Goal: Use online tool/utility: Utilize a website feature to perform a specific function

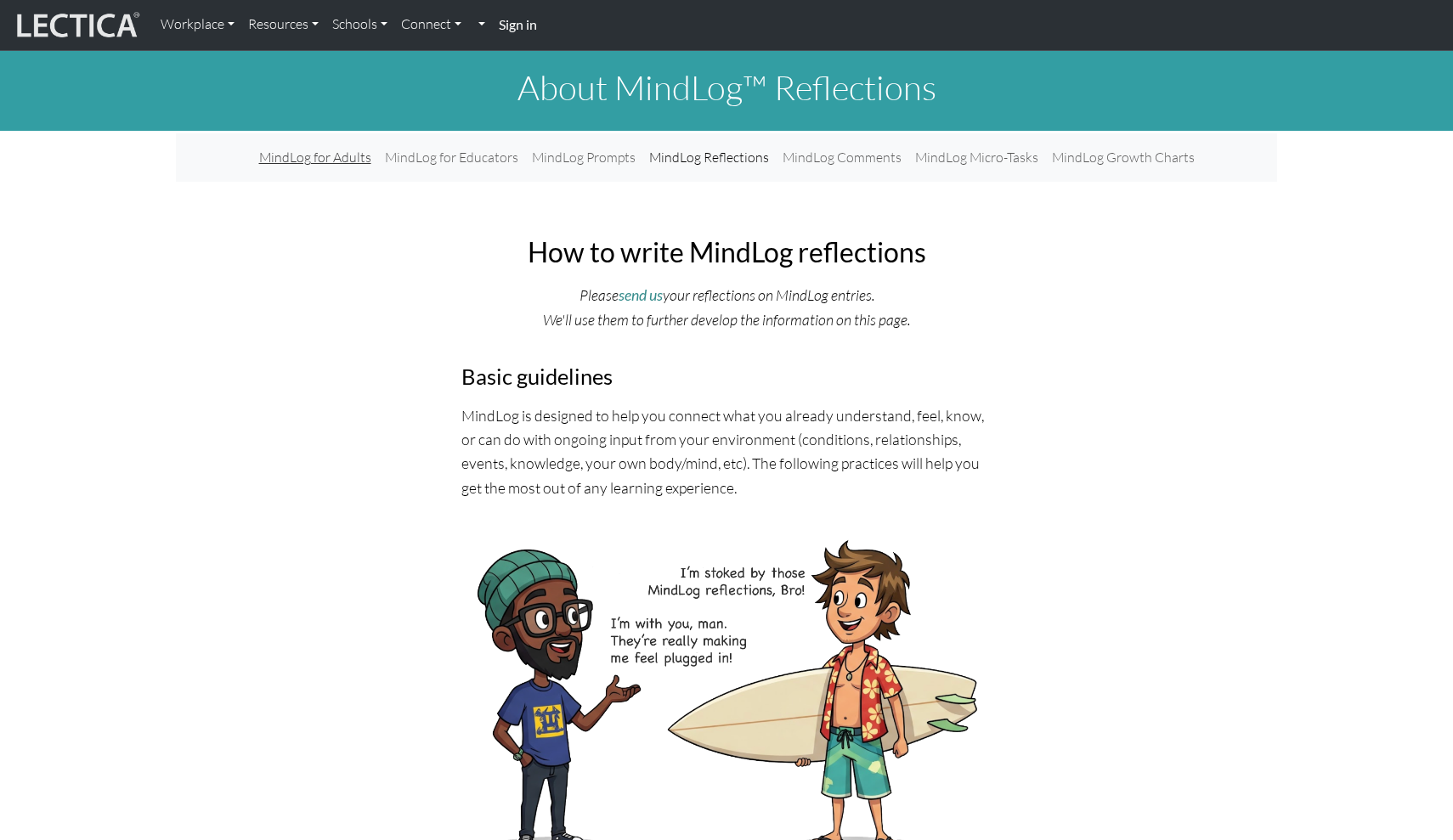
click at [341, 149] on link "MindLog for Adults" at bounding box center [315, 157] width 126 height 35
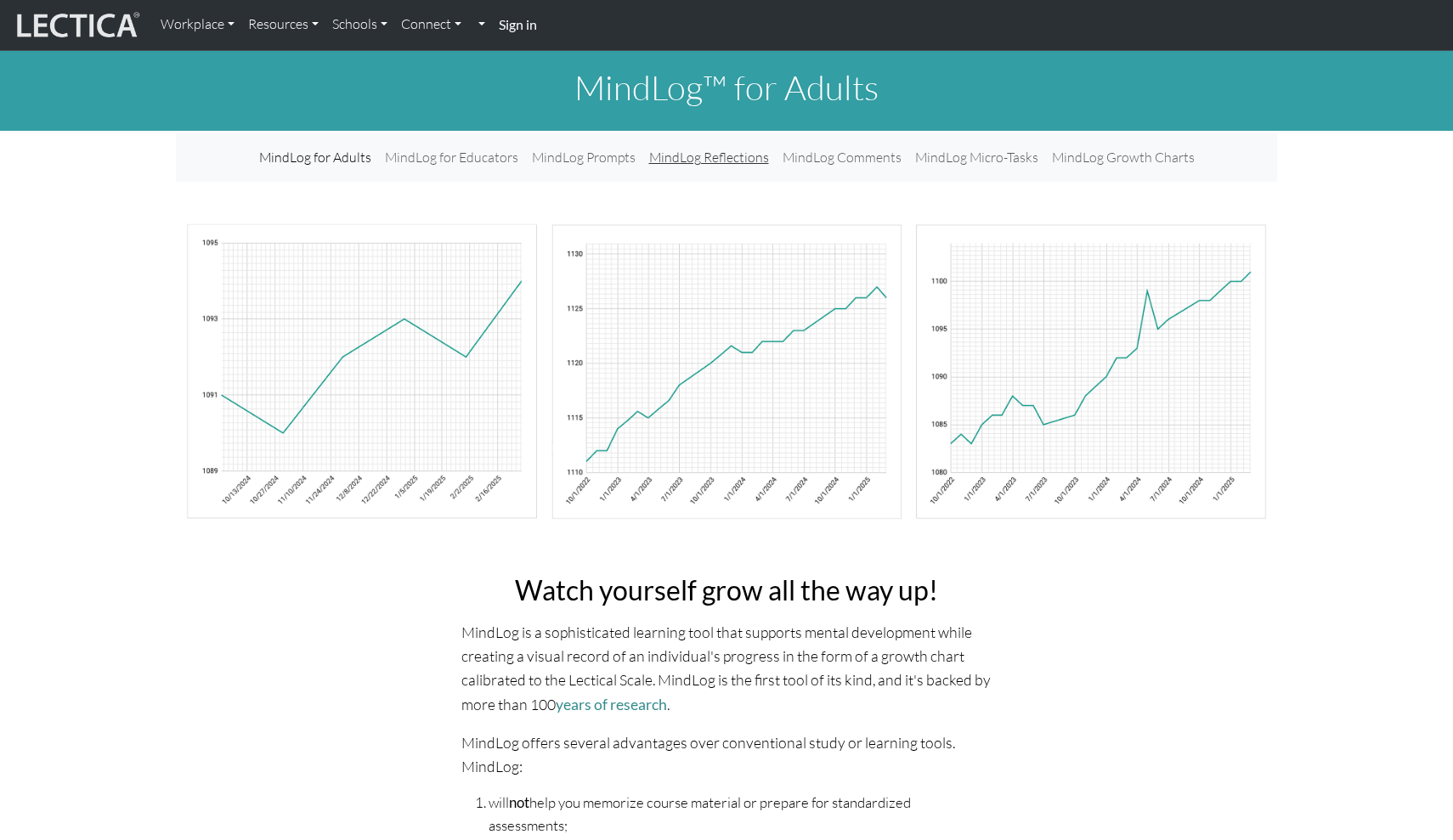
click at [717, 165] on link "MindLog Reflections" at bounding box center [709, 157] width 134 height 35
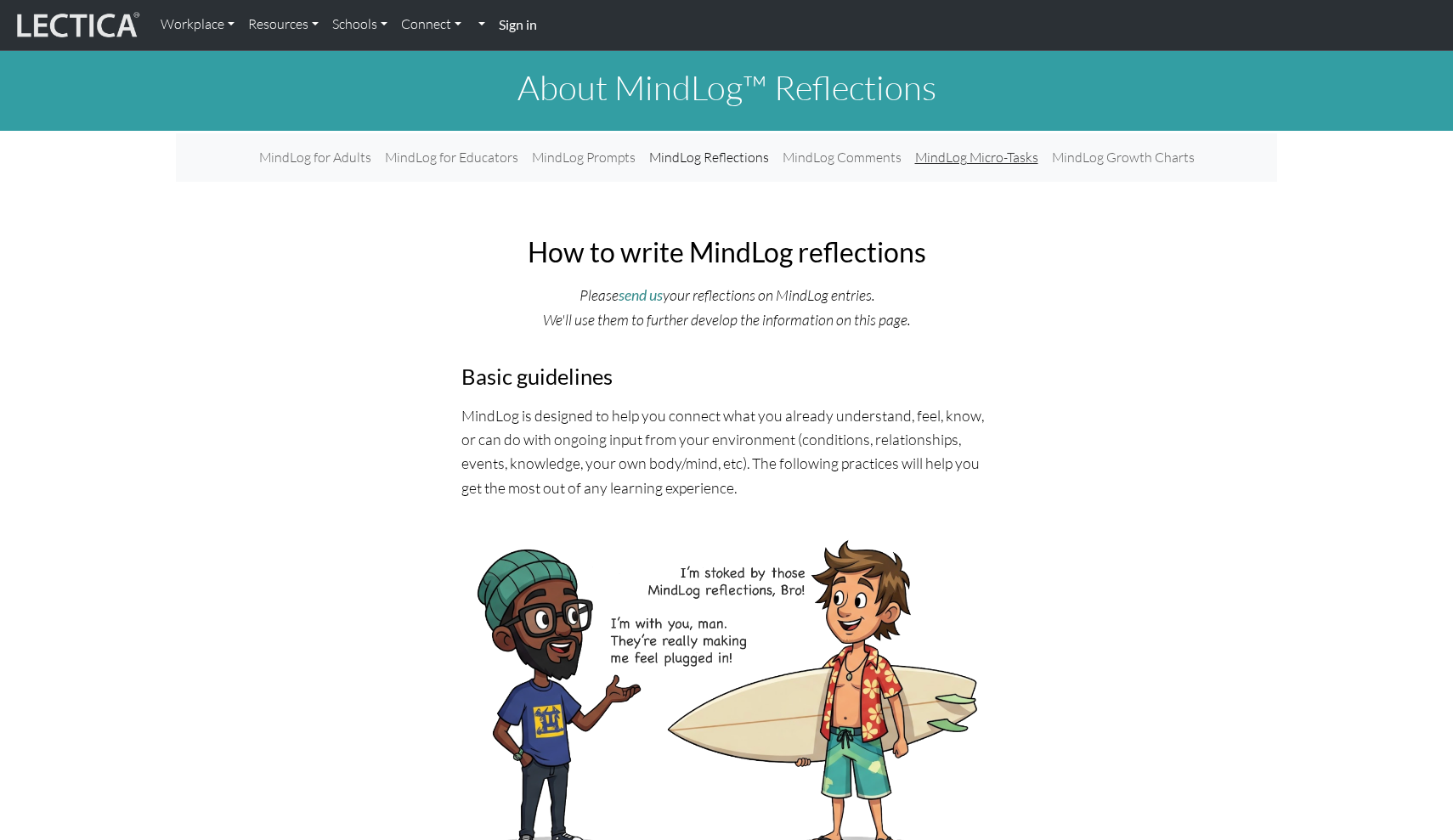
click at [959, 157] on link "MindLog Micro-Tasks" at bounding box center [977, 157] width 137 height 35
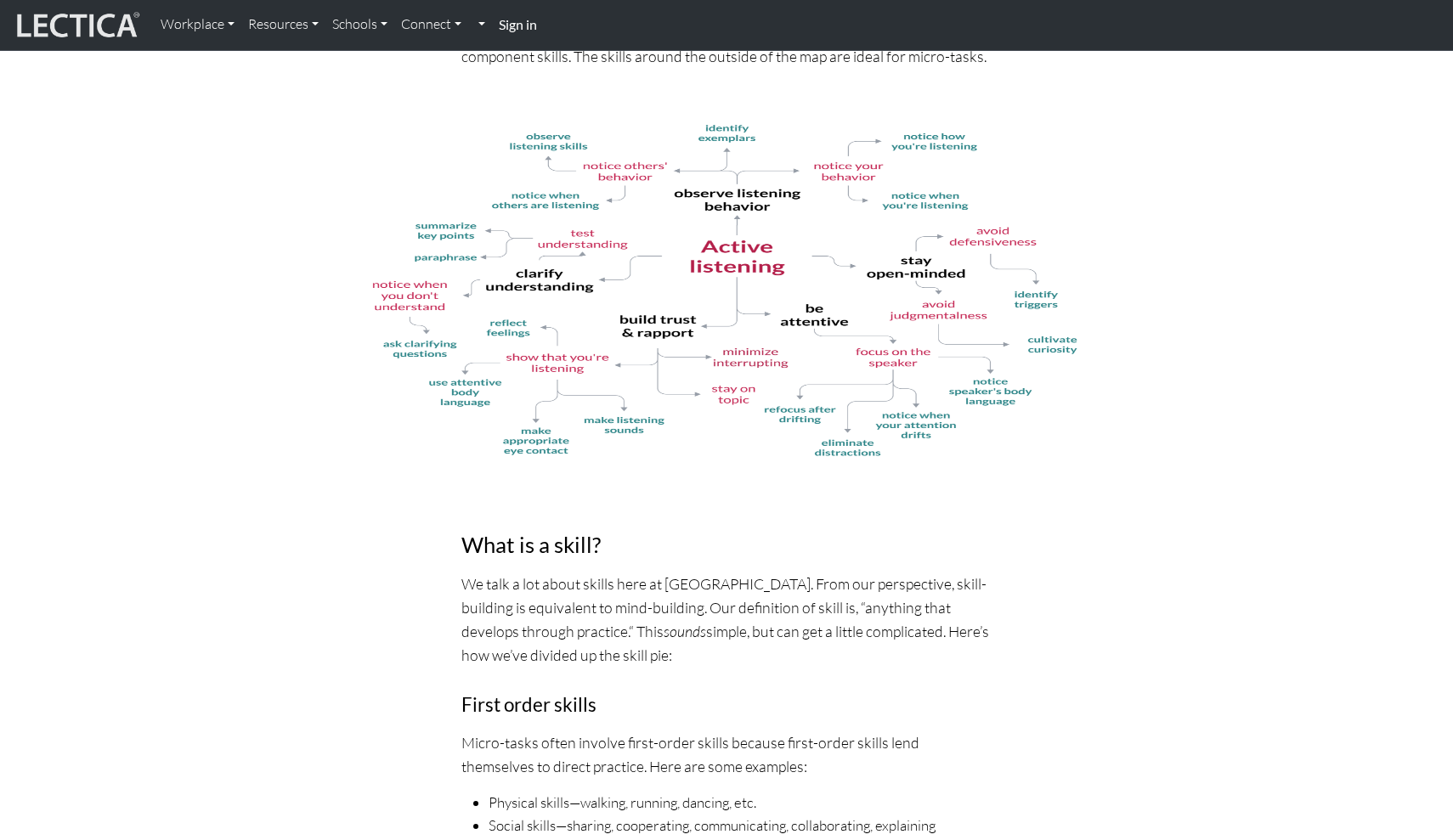
scroll to position [1999, 0]
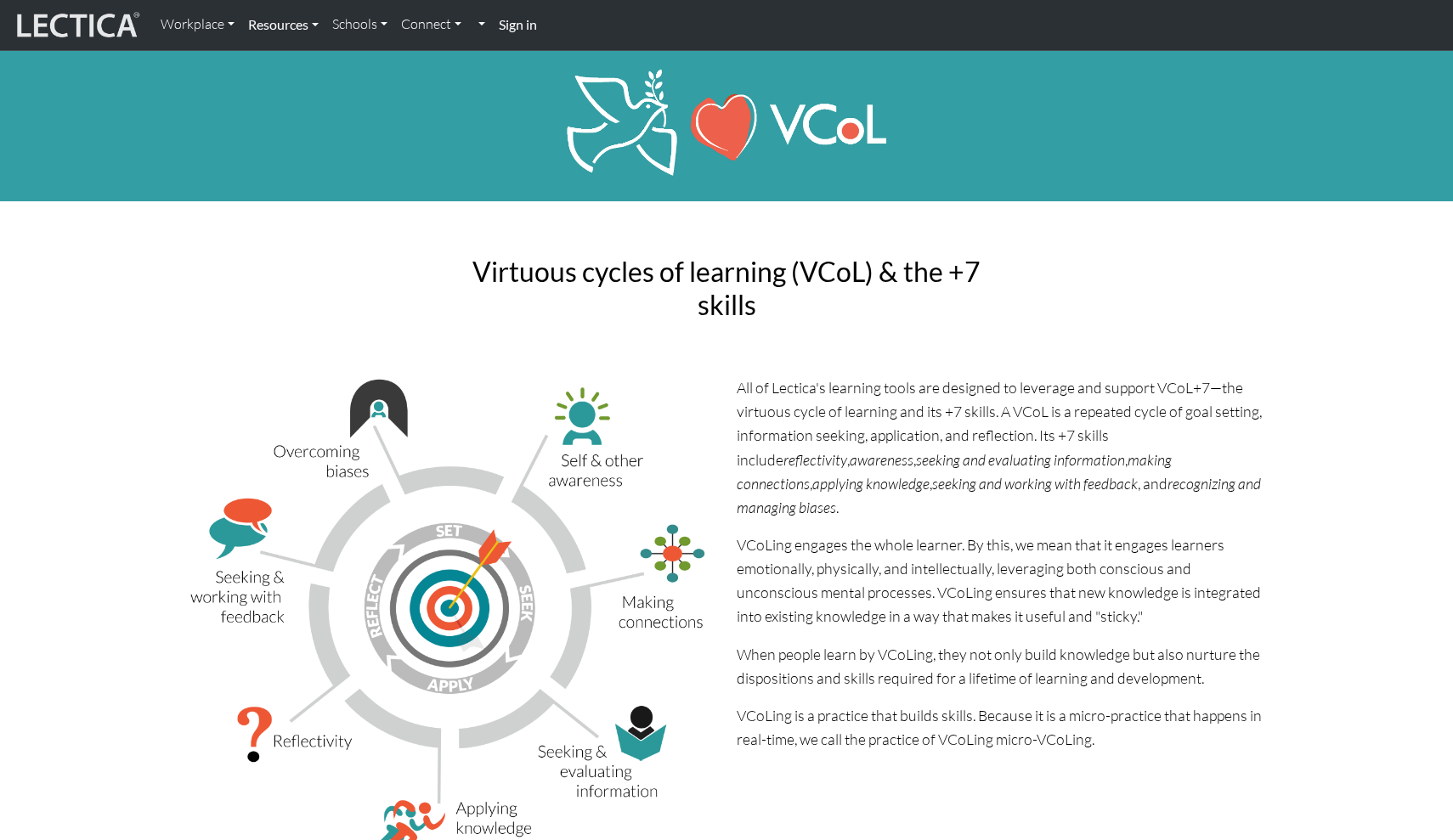
click at [305, 23] on link "Resources" at bounding box center [283, 24] width 84 height 35
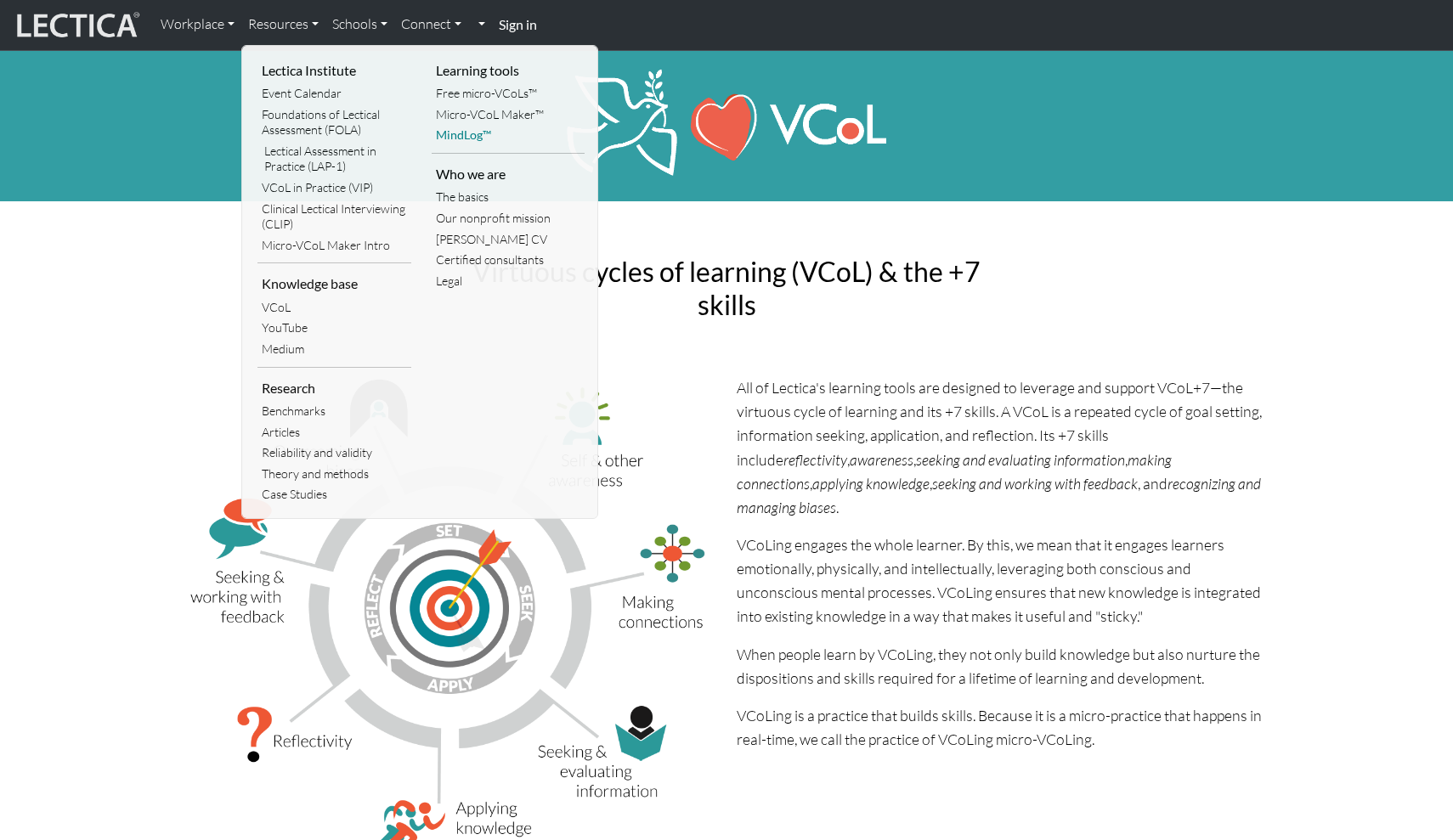
click at [479, 136] on link "MindLog™" at bounding box center [508, 135] width 154 height 21
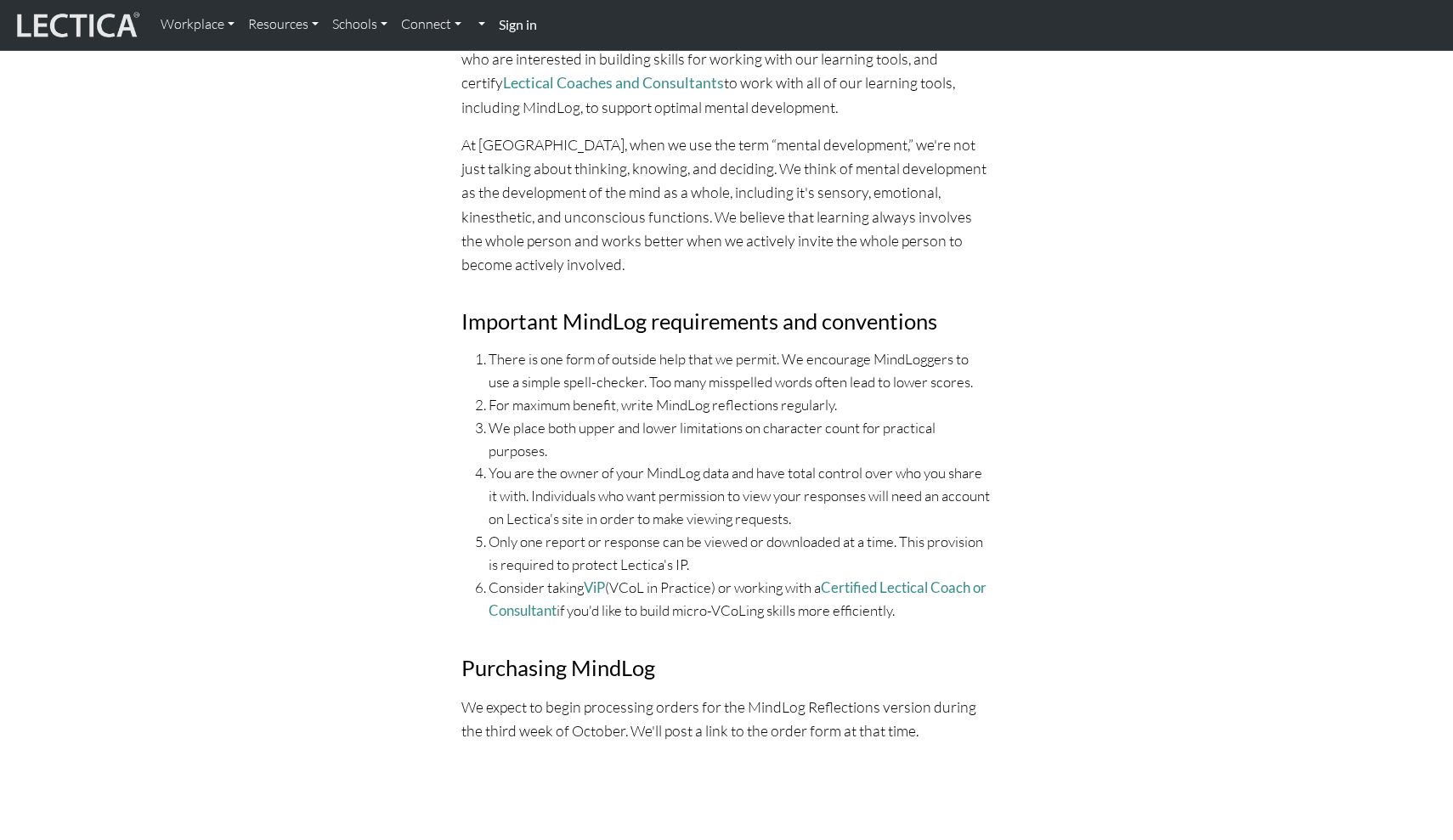
scroll to position [5917, 0]
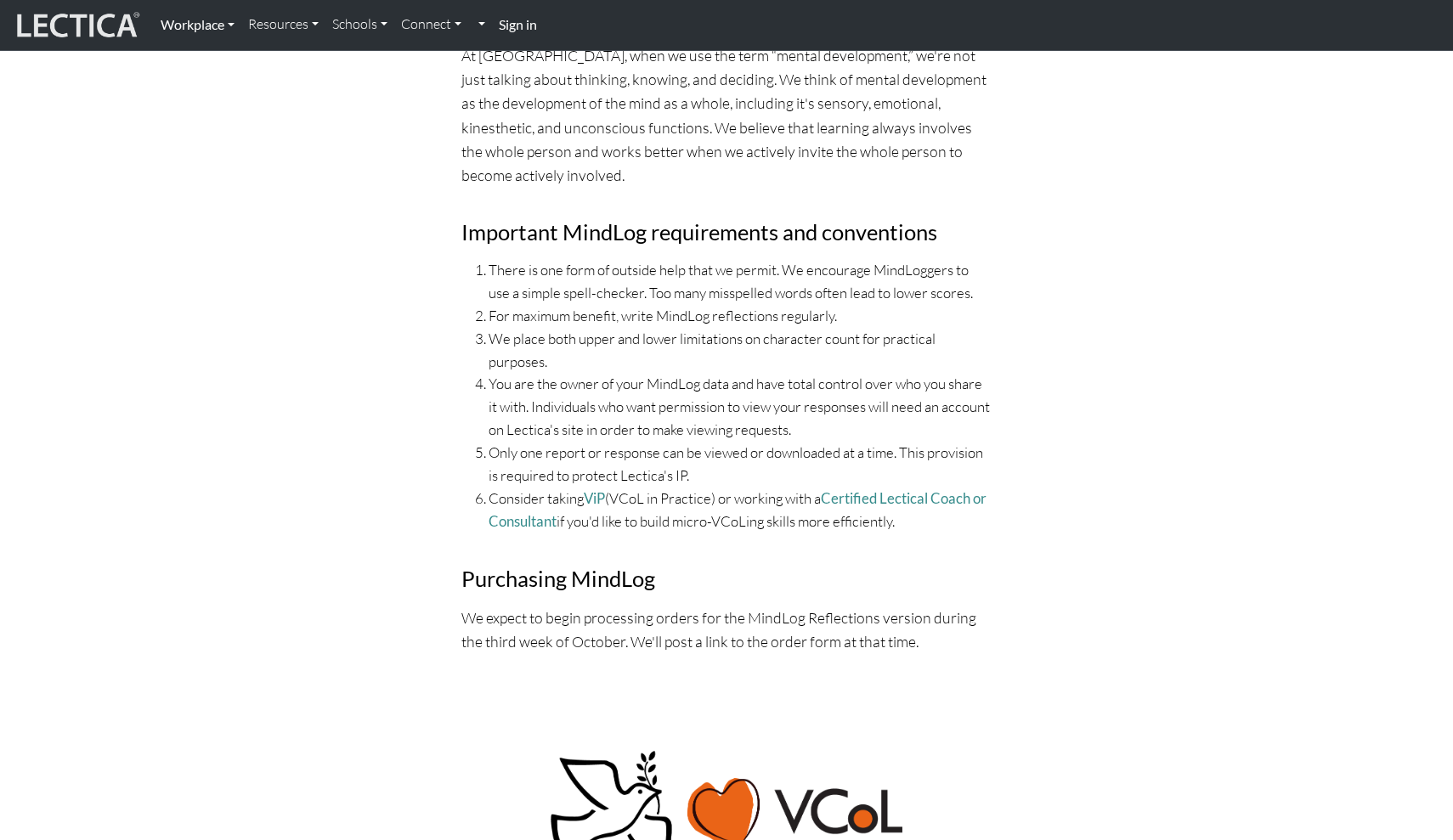
click at [199, 32] on link "Workplace" at bounding box center [198, 24] width 87 height 35
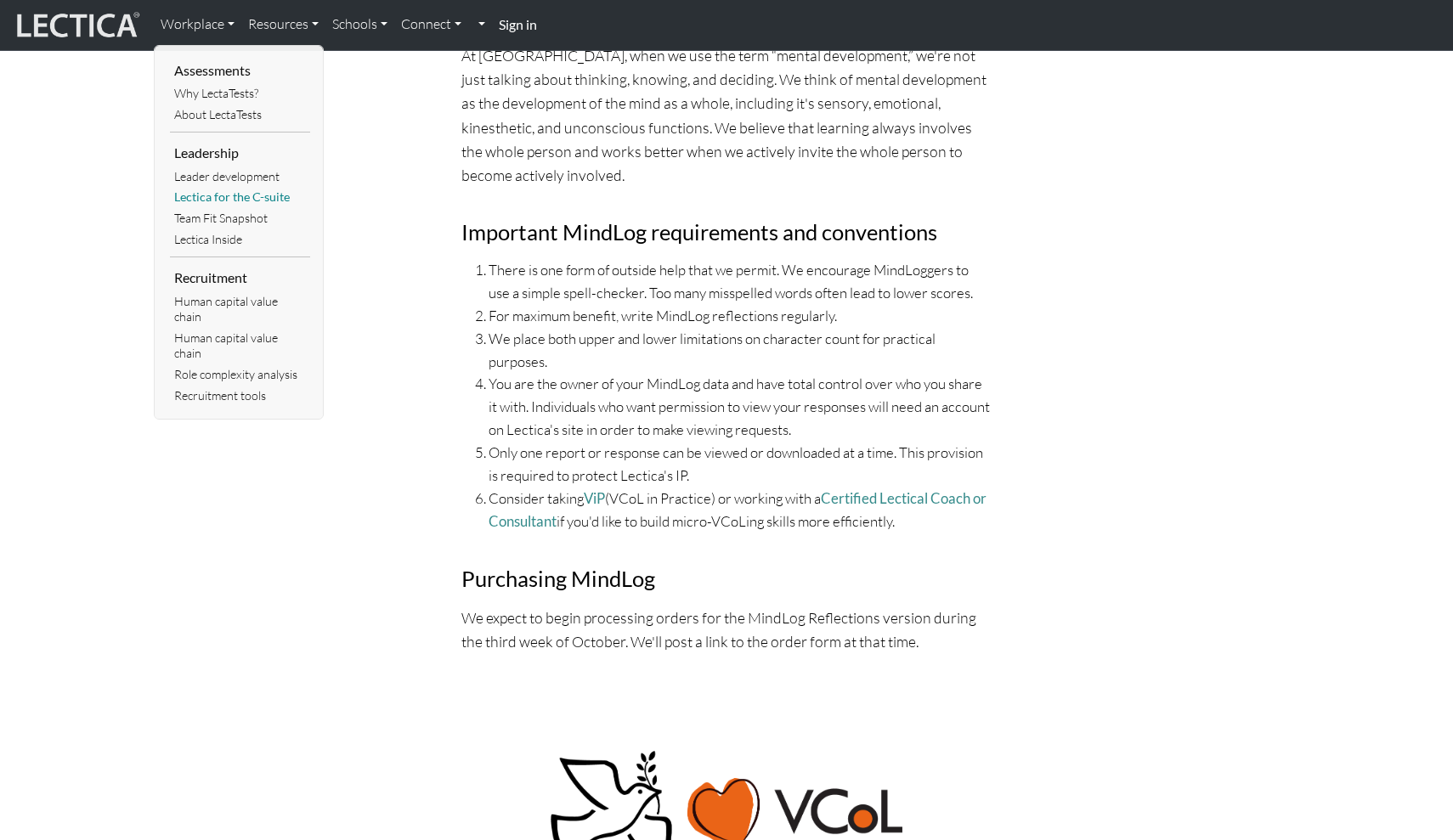
click at [252, 192] on link "Lectica for the C-suite" at bounding box center [240, 197] width 140 height 21
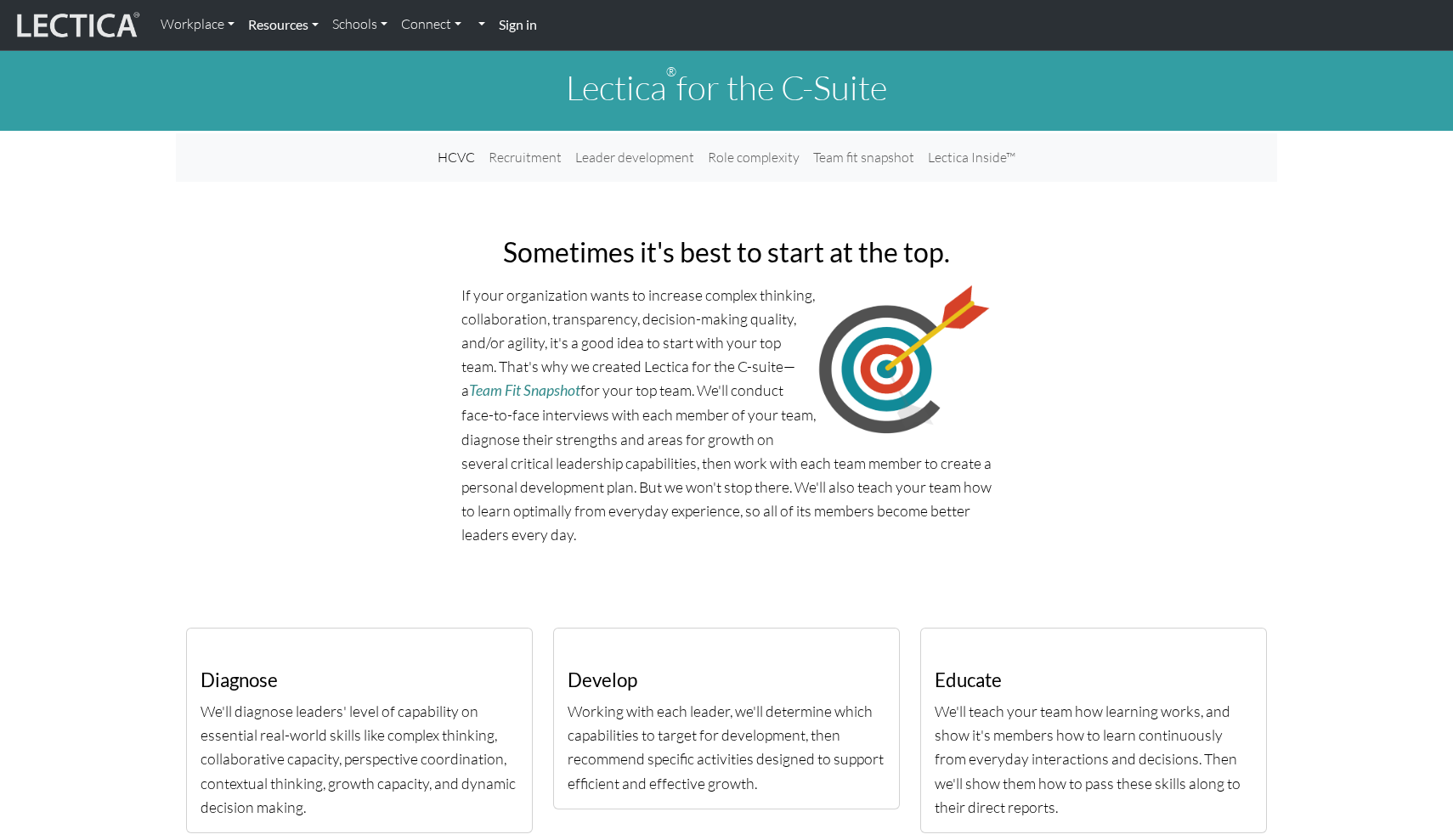
click at [295, 32] on link "Resources" at bounding box center [283, 24] width 84 height 35
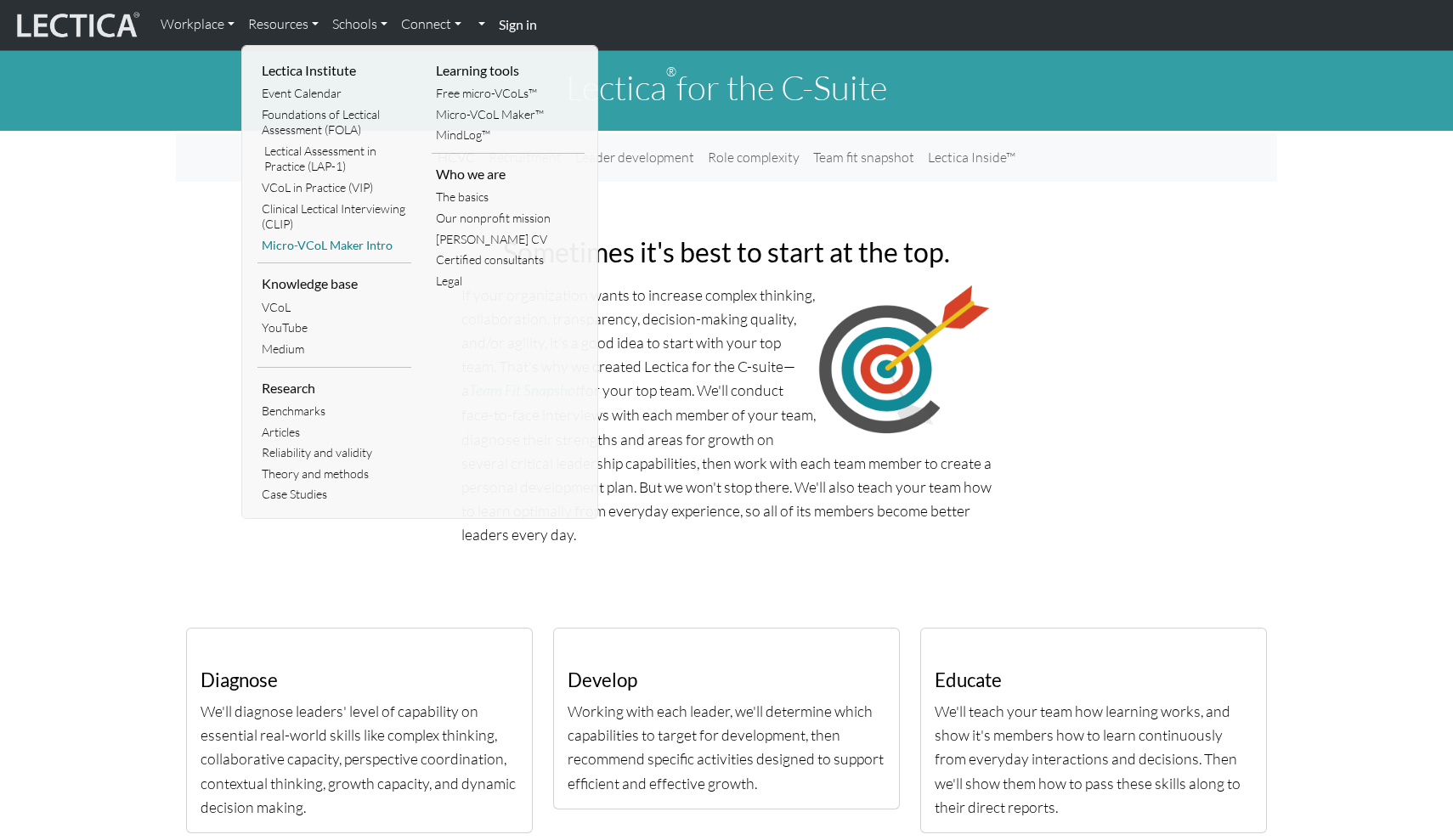
click at [351, 238] on link "Micro-VCoL Maker Intro" at bounding box center [334, 246] width 154 height 21
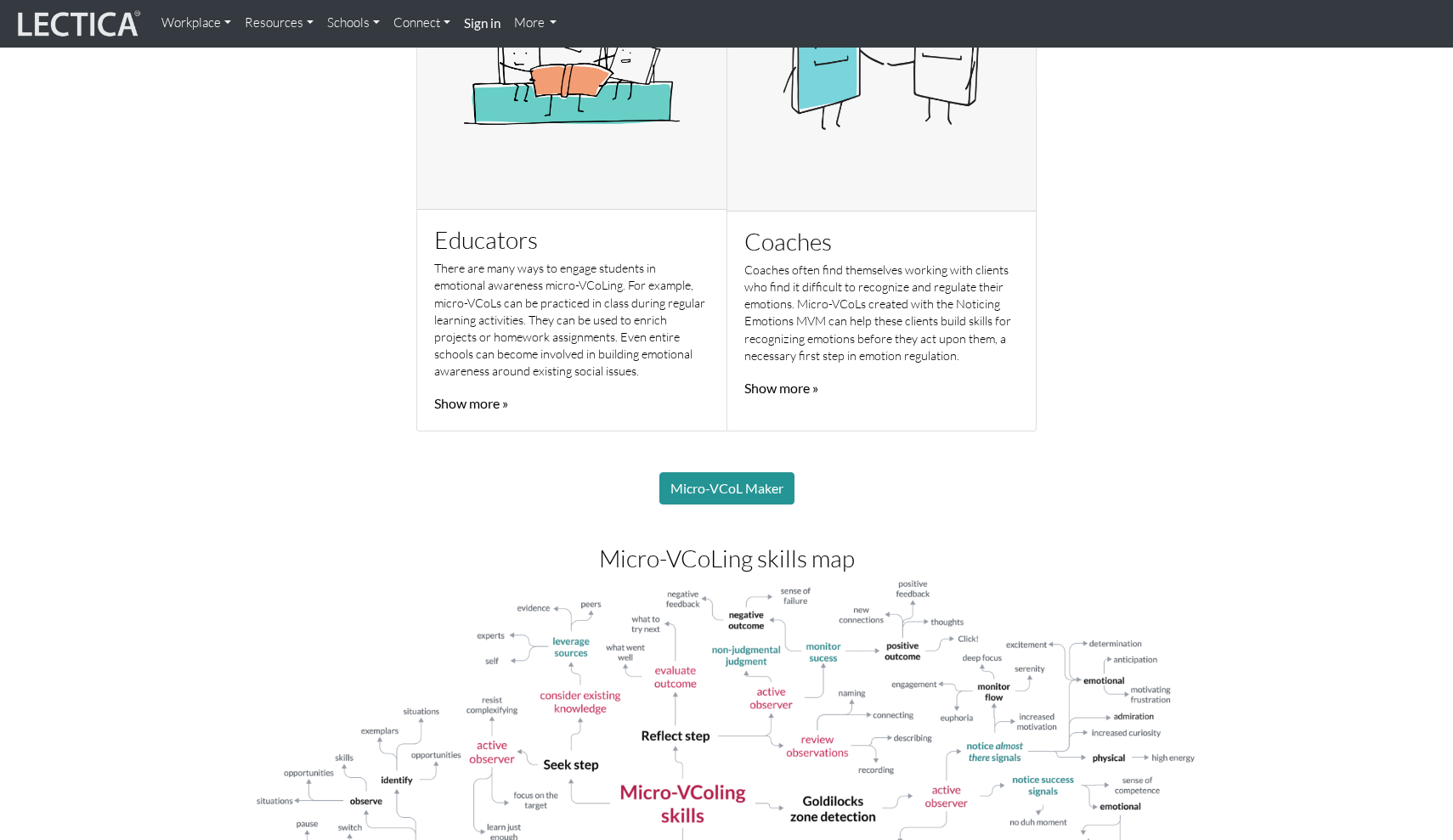
scroll to position [1196, 0]
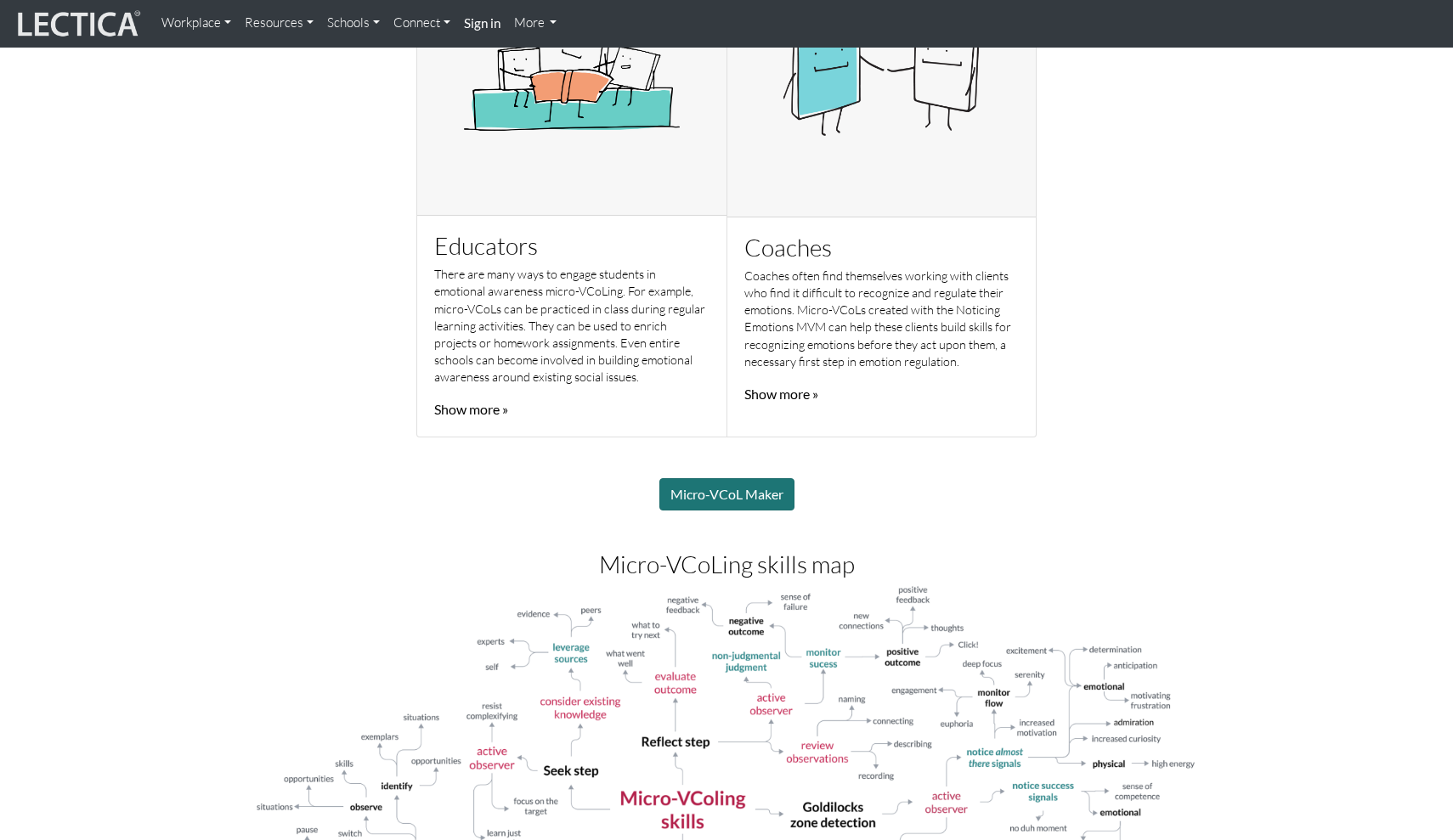
click at [767, 488] on link "Micro-VCoL Maker" at bounding box center [726, 493] width 135 height 32
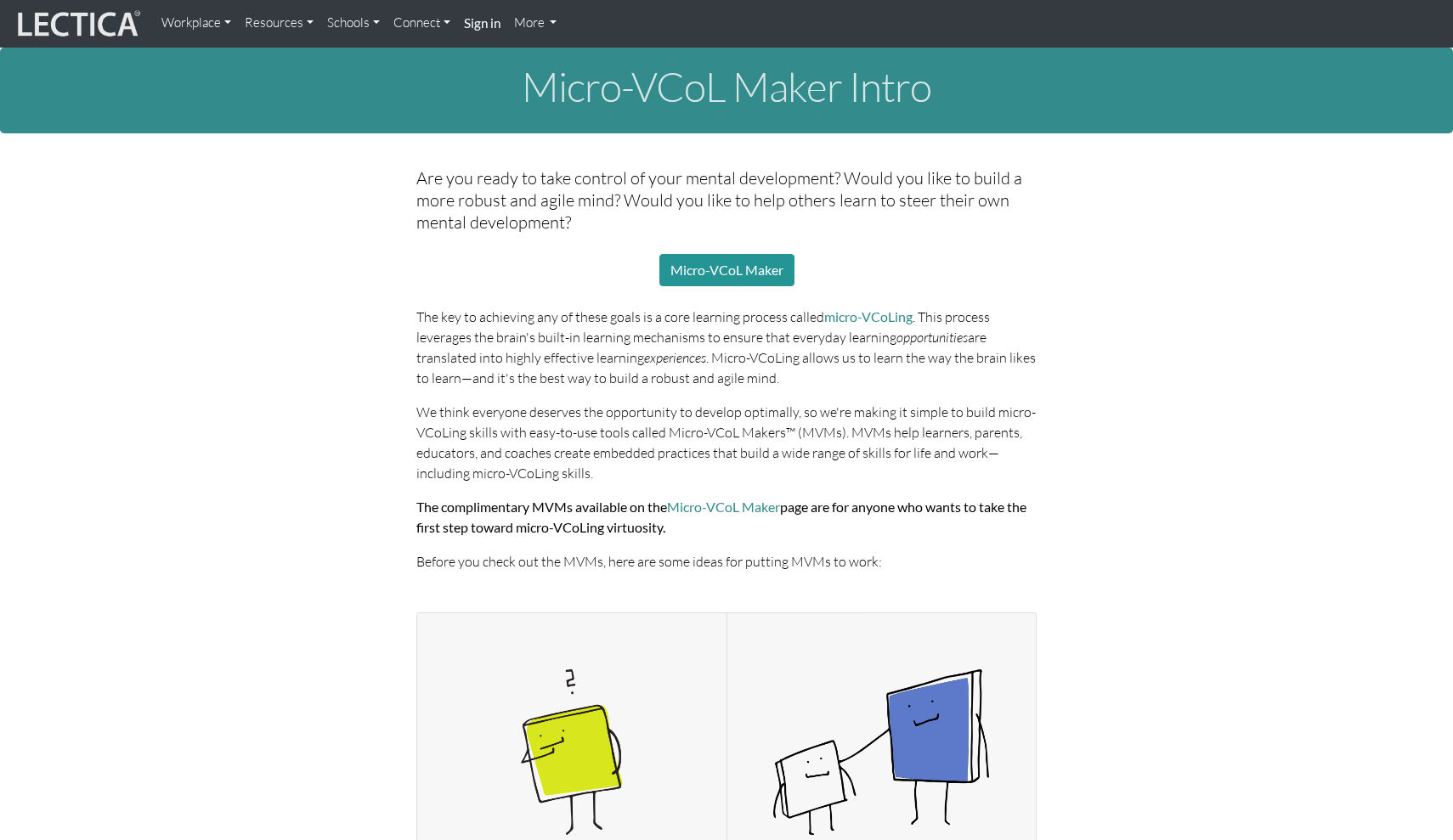
scroll to position [1196, 0]
